Goal: Task Accomplishment & Management: Use online tool/utility

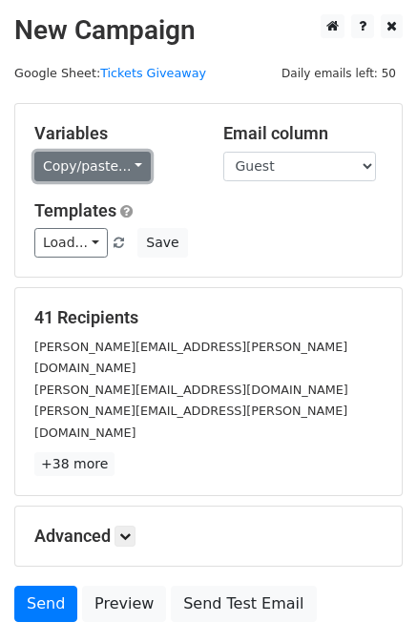
click at [63, 156] on link "Copy/paste..." at bounding box center [92, 167] width 116 height 30
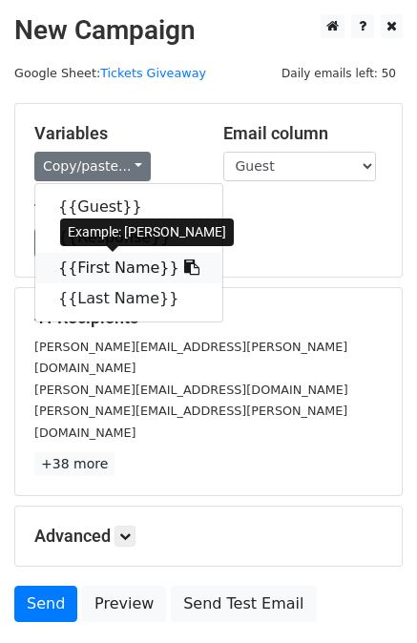
click at [80, 267] on link "{{First Name}}" at bounding box center [128, 268] width 187 height 31
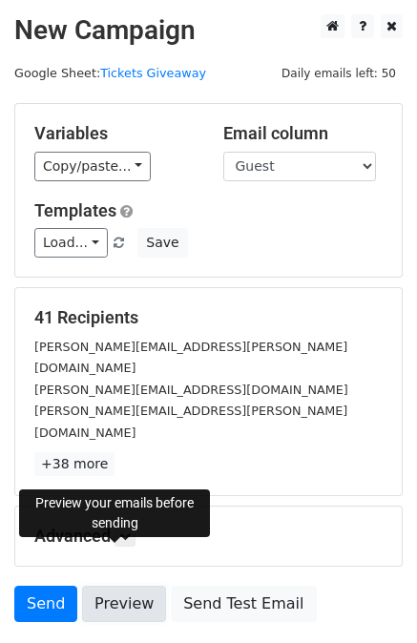
click at [117, 586] on link "Preview" at bounding box center [124, 604] width 84 height 36
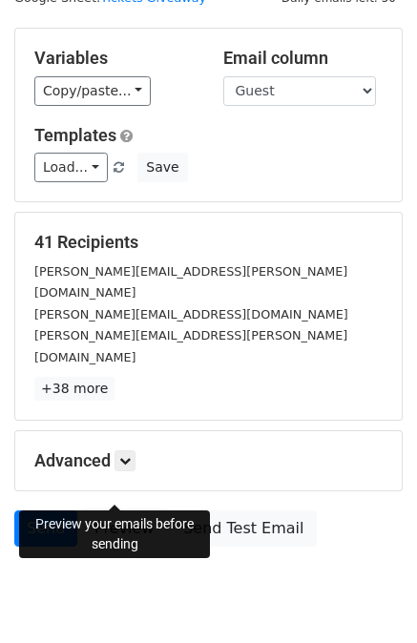
scroll to position [79, 0]
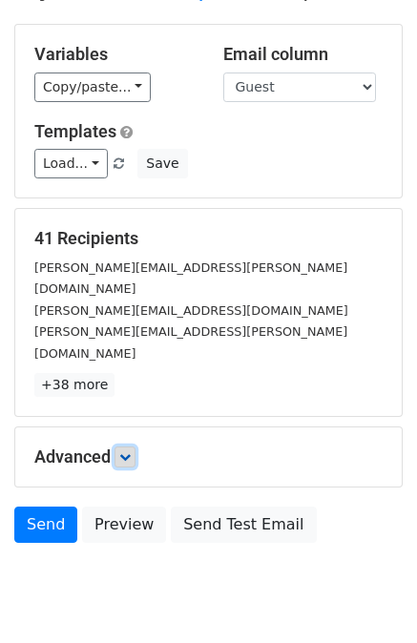
click at [131, 451] on icon at bounding box center [124, 456] width 11 height 11
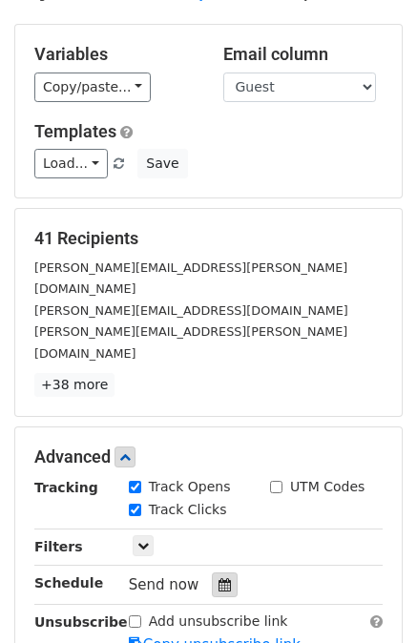
click at [219, 578] on icon at bounding box center [225, 584] width 12 height 13
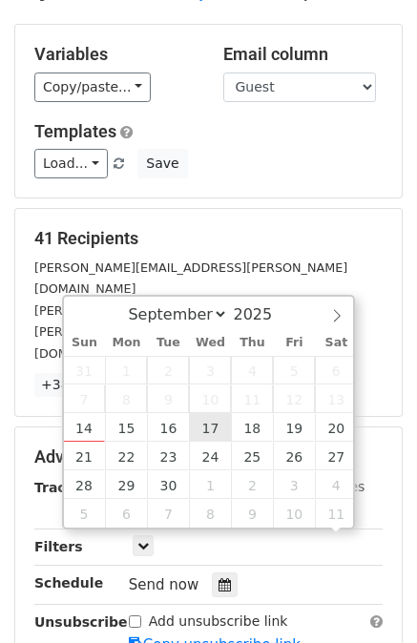
scroll to position [1, 0]
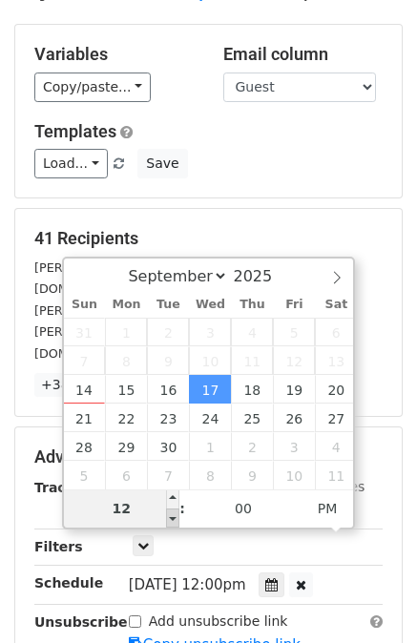
type input "2025-09-17 11:00"
type input "11"
click at [175, 515] on span at bounding box center [172, 518] width 13 height 19
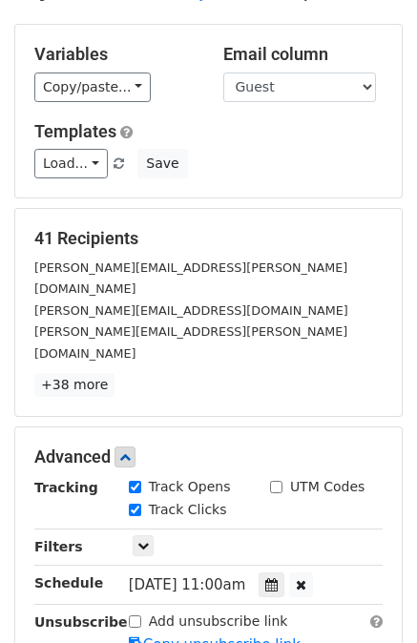
click at [19, 537] on div "Advanced Tracking Track Opens UTM Codes Track Clicks Filters Only include sprea…" at bounding box center [208, 550] width 386 height 247
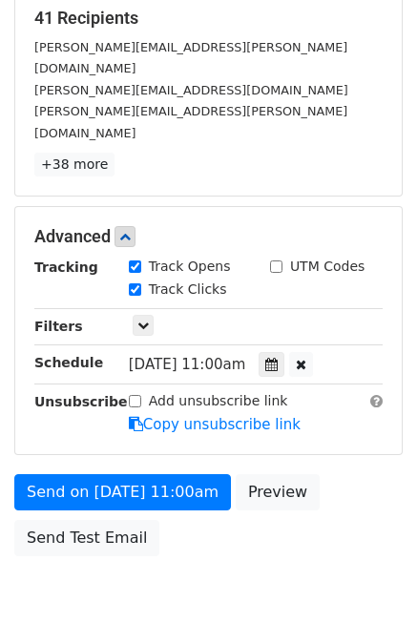
scroll to position [302, 0]
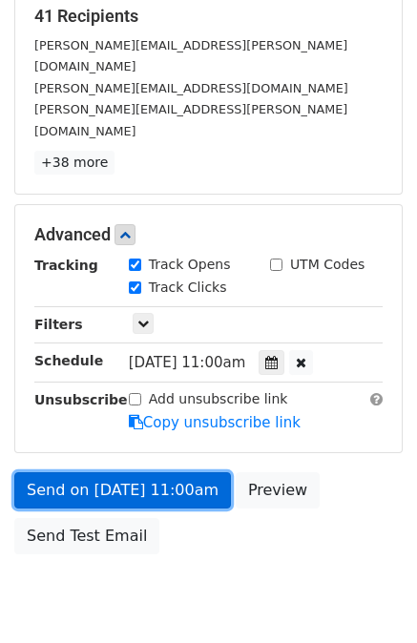
click at [184, 472] on link "Send on Sep 17 at 11:00am" at bounding box center [122, 490] width 217 height 36
